Goal: Task Accomplishment & Management: Complete application form

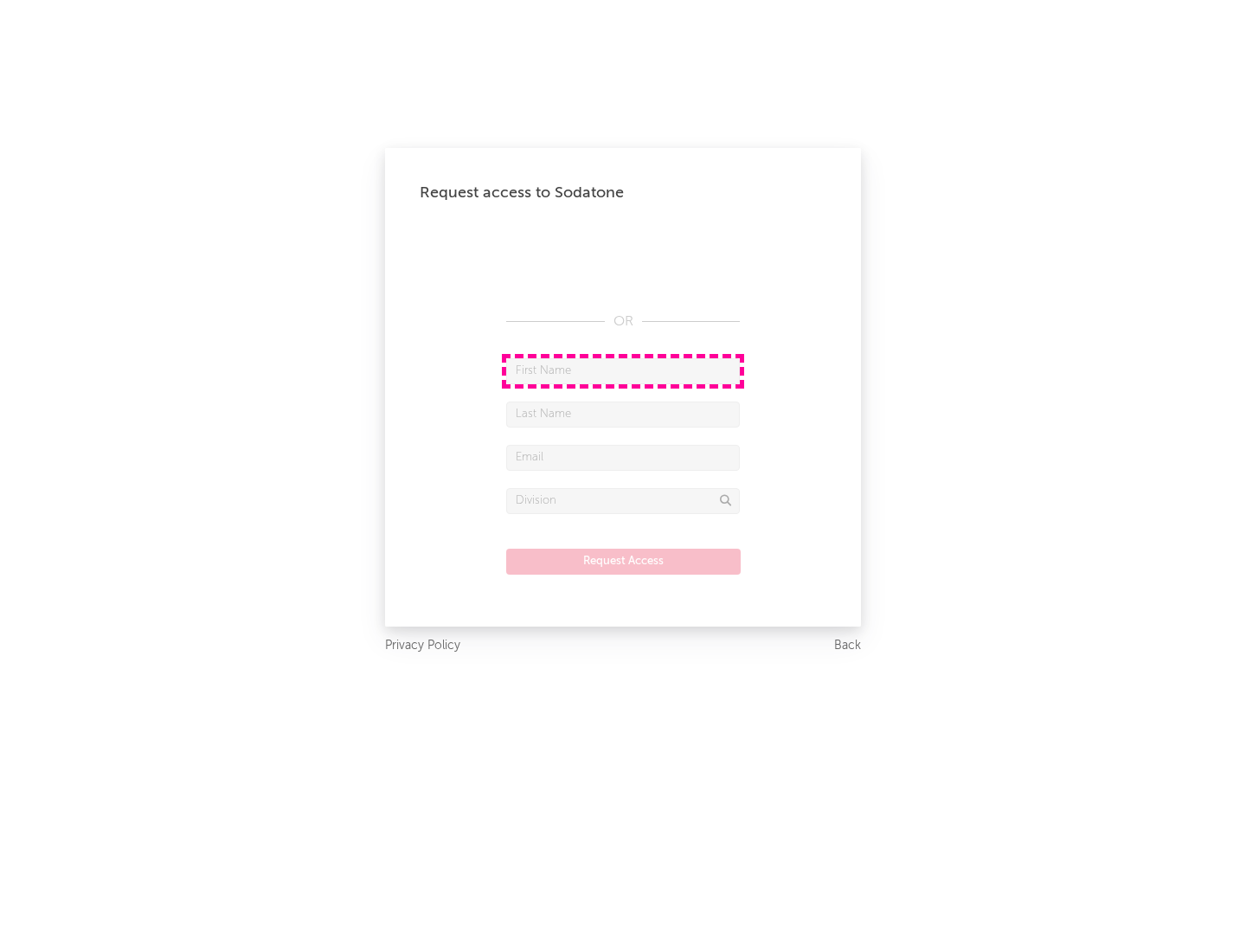
click at [623, 370] on input "text" at bounding box center [623, 371] width 234 height 26
type input "[PERSON_NAME]"
click at [623, 413] on input "text" at bounding box center [623, 414] width 234 height 26
type input "[PERSON_NAME]"
click at [623, 457] on input "text" at bounding box center [623, 457] width 234 height 26
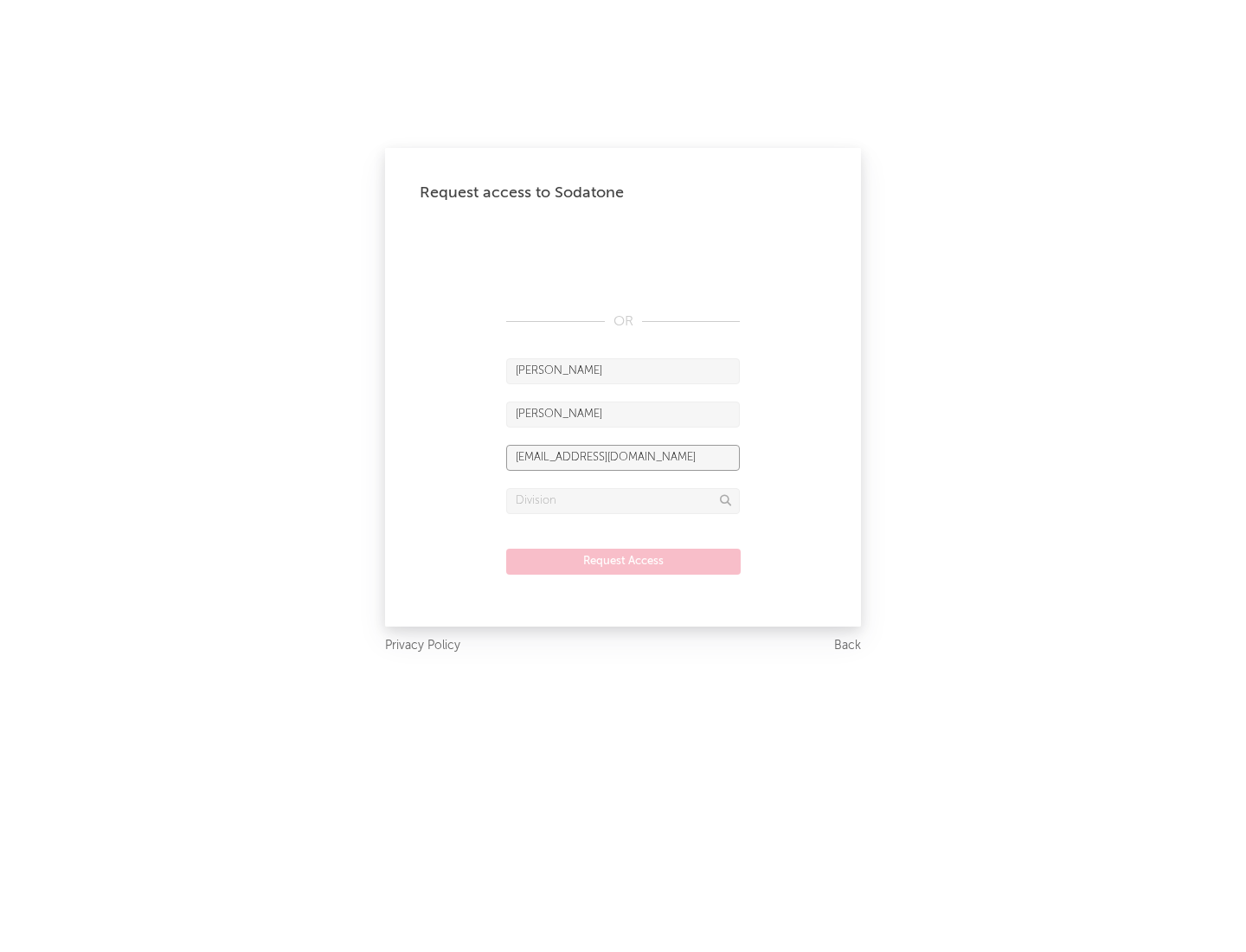
type input "[EMAIL_ADDRESS][DOMAIN_NAME]"
click at [623, 500] on input "text" at bounding box center [623, 501] width 234 height 26
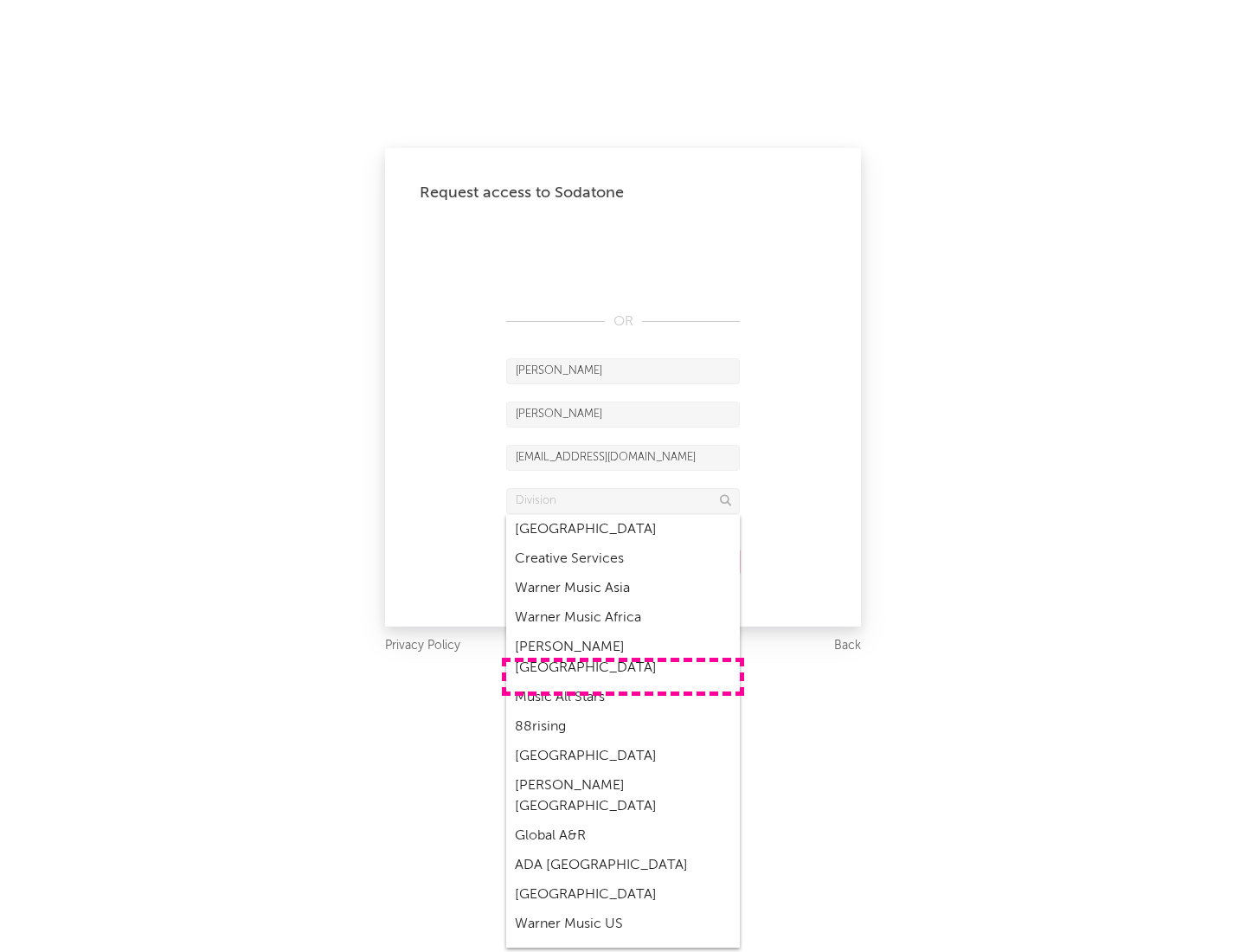
click at [623, 683] on div "Music All Stars" at bounding box center [623, 697] width 234 height 29
type input "Music All Stars"
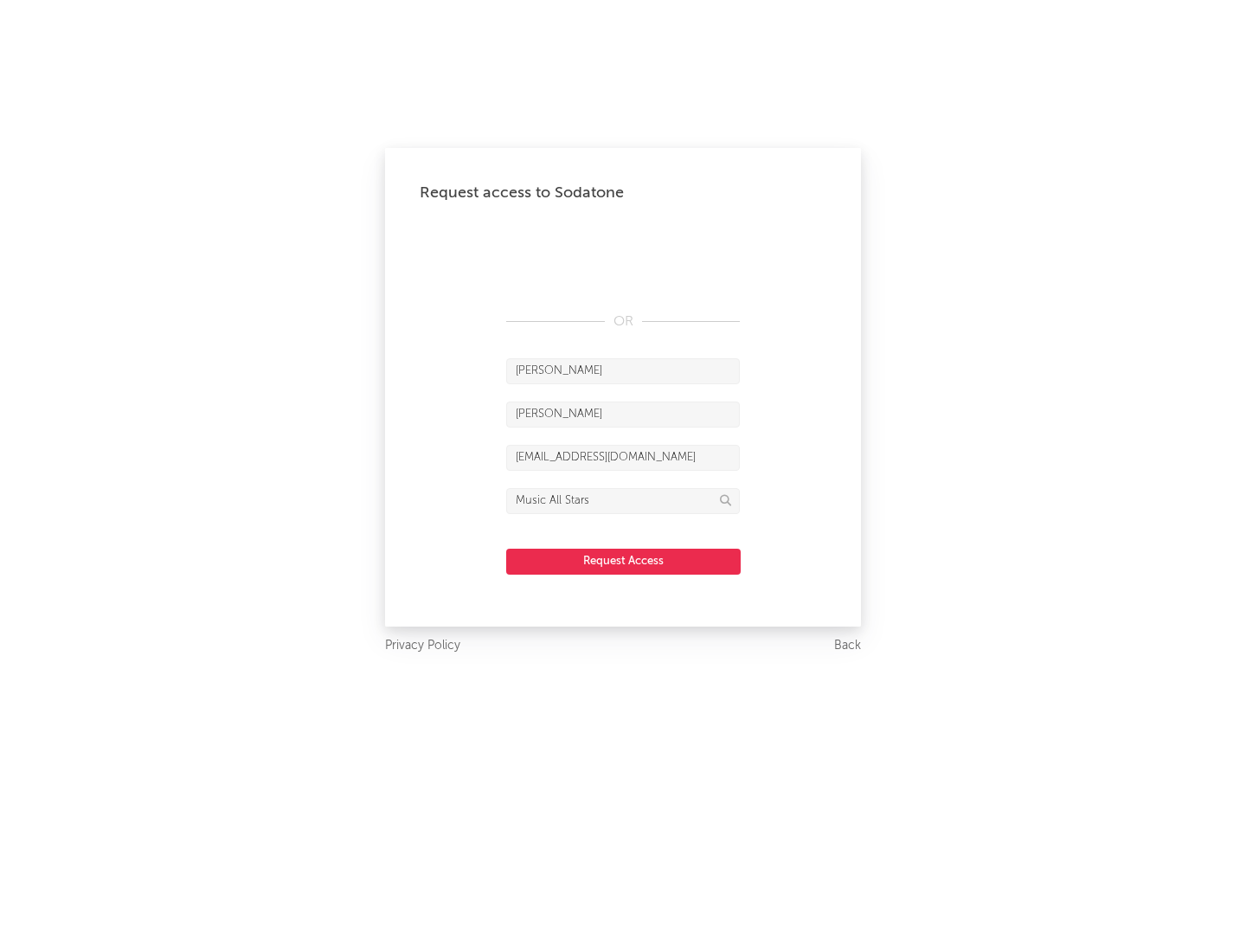
click at [623, 561] on button "Request Access" at bounding box center [623, 561] width 235 height 26
